Goal: Subscribe to service/newsletter

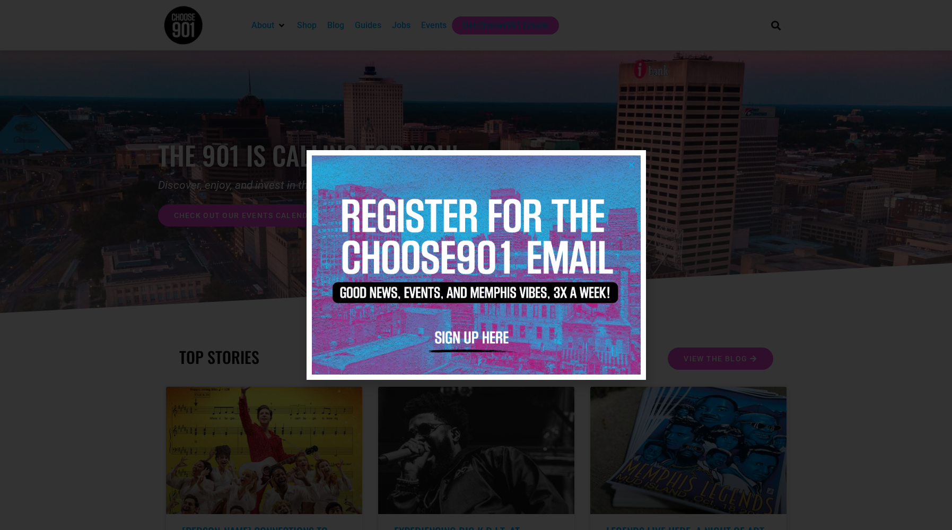
click at [476, 265] on img at bounding box center [476, 264] width 329 height 219
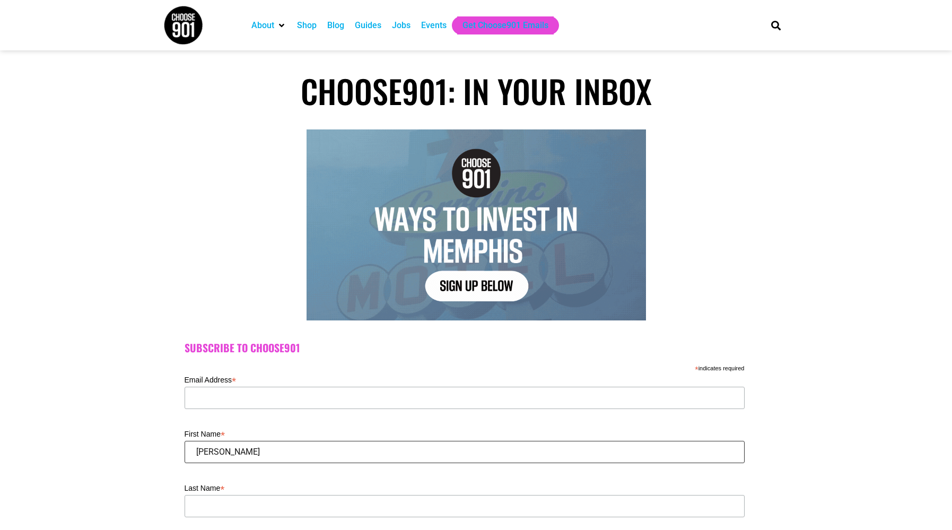
type input "[PERSON_NAME]"
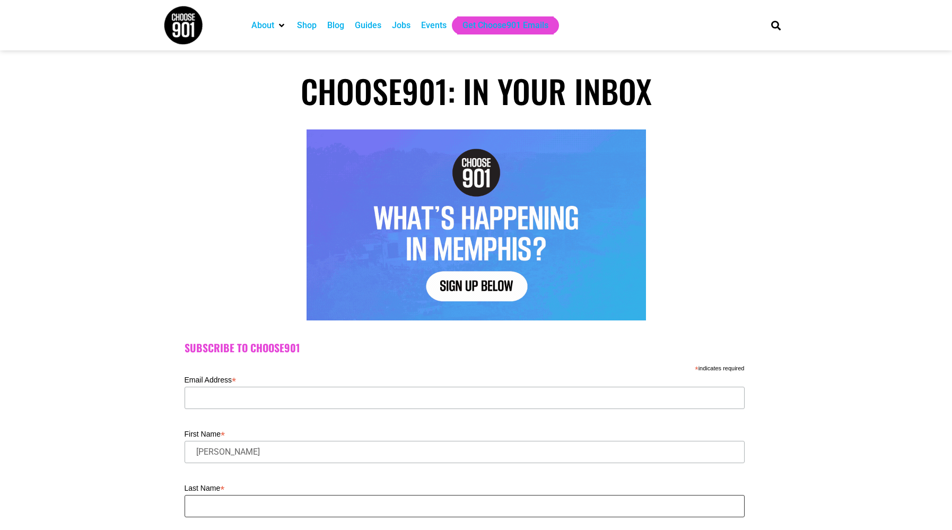
type input "[PERSON_NAME]"
